Goal: Information Seeking & Learning: Check status

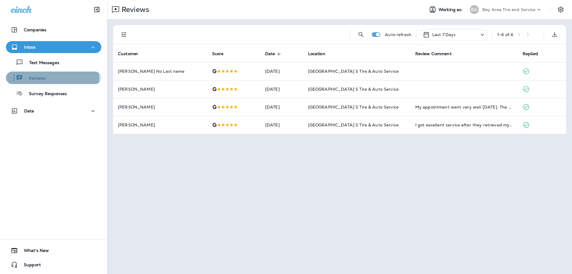
click at [35, 77] on p "Reviews" at bounding box center [34, 79] width 23 height 6
click at [35, 47] on p "Inbox" at bounding box center [29, 47] width 11 height 5
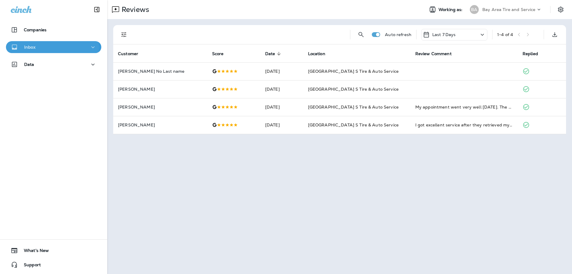
click at [30, 47] on p "Inbox" at bounding box center [29, 47] width 11 height 5
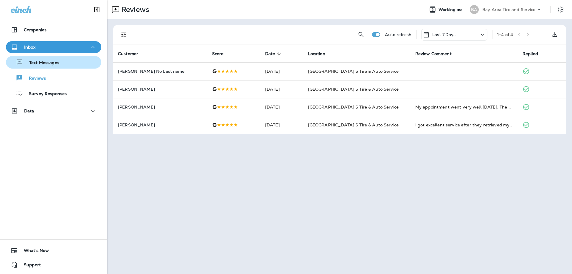
click at [33, 63] on p "Text Messages" at bounding box center [41, 63] width 36 height 6
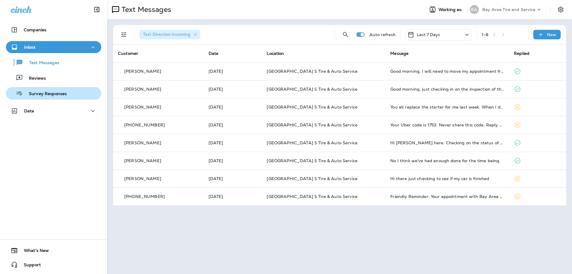
click at [42, 91] on p "Survey Responses" at bounding box center [45, 94] width 44 height 6
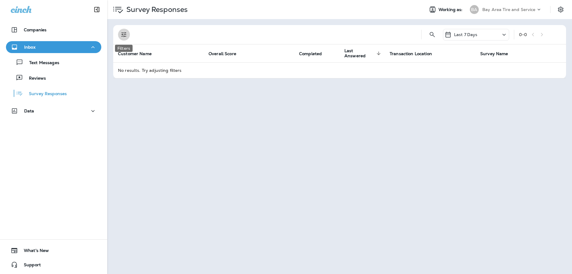
click at [126, 34] on icon "Filters" at bounding box center [123, 34] width 7 height 7
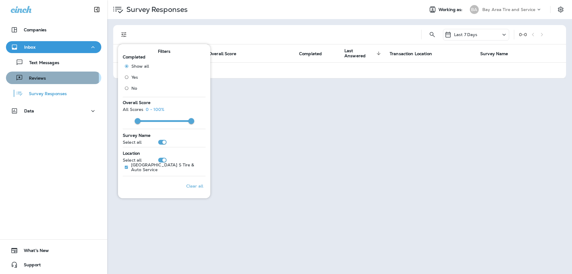
click at [35, 78] on p "Reviews" at bounding box center [34, 79] width 23 height 6
